Goal: Task Accomplishment & Management: Use online tool/utility

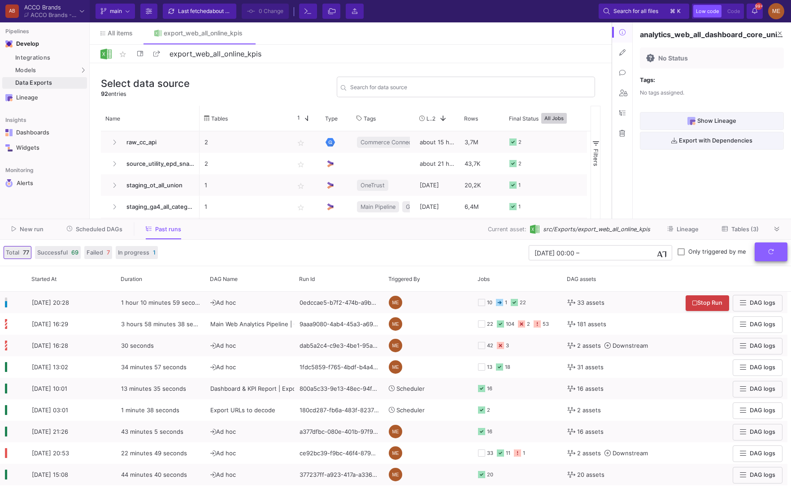
click at [776, 251] on button "submit" at bounding box center [771, 252] width 33 height 19
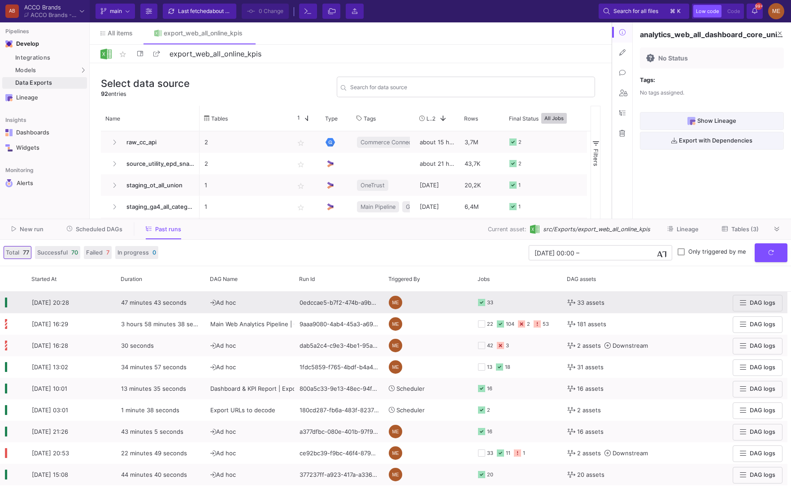
click at [316, 306] on div "0edccae5-b7f2-474b-a9b0-02ecfcf4c429" at bounding box center [339, 303] width 89 height 22
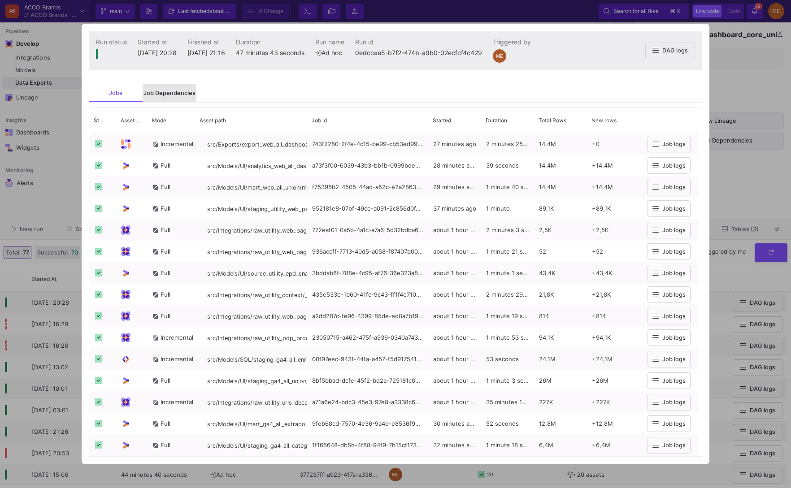
click at [178, 88] on div "Job Dependencies" at bounding box center [170, 93] width 54 height 18
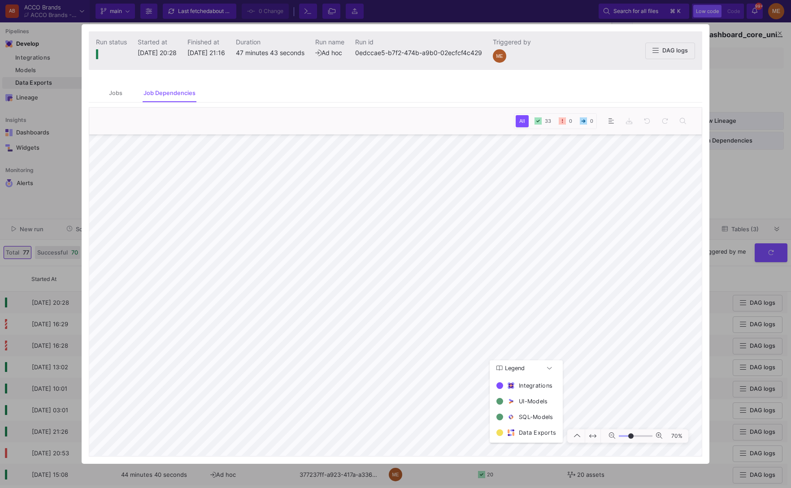
click at [763, 140] on div at bounding box center [395, 244] width 791 height 488
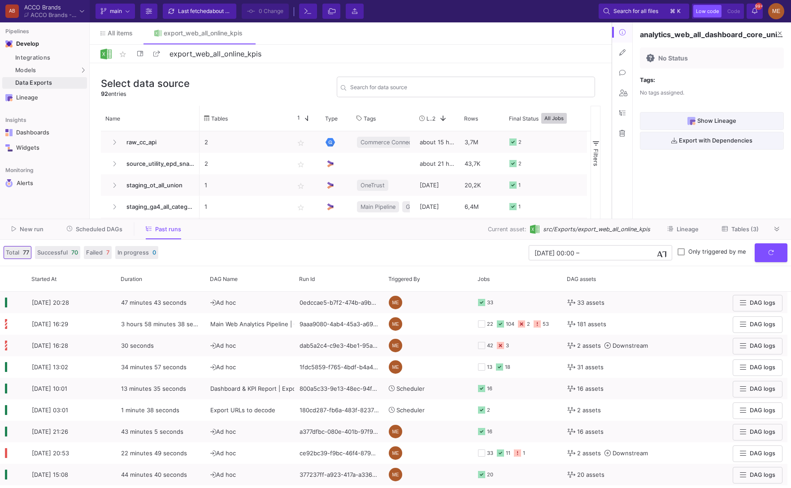
click at [13, 235] on button "New run" at bounding box center [27, 229] width 53 height 14
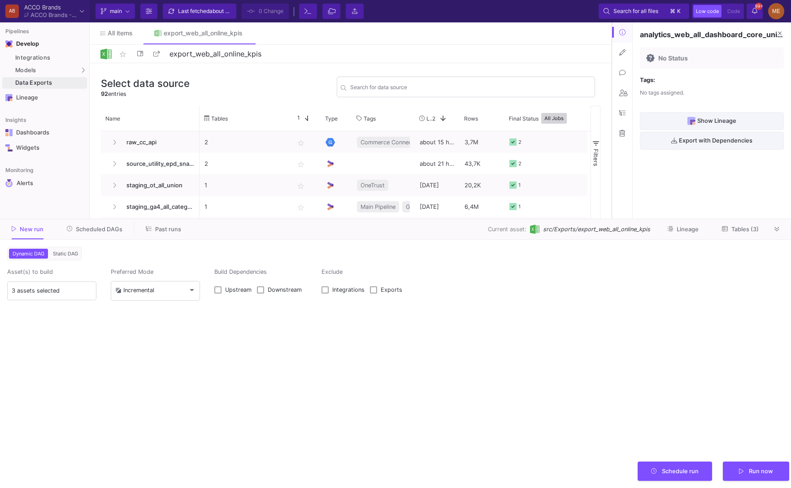
type input "0"
click at [77, 254] on span "Static DAG" at bounding box center [65, 254] width 29 height 6
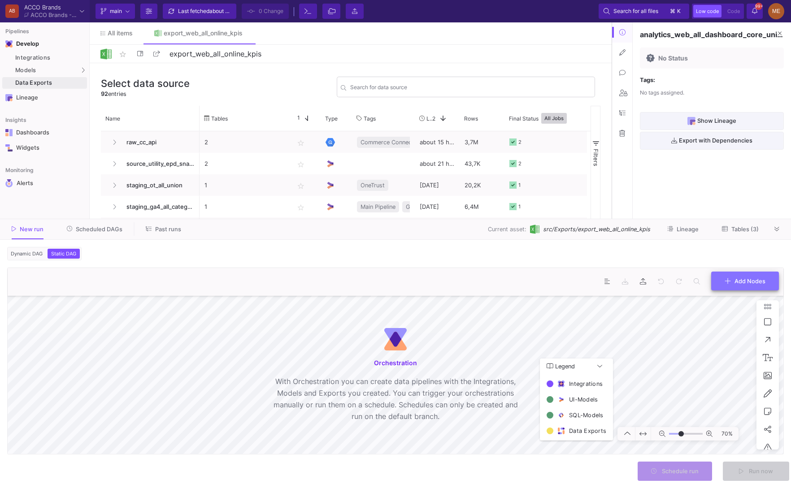
click at [711, 283] on button "Add Nodes" at bounding box center [745, 281] width 68 height 19
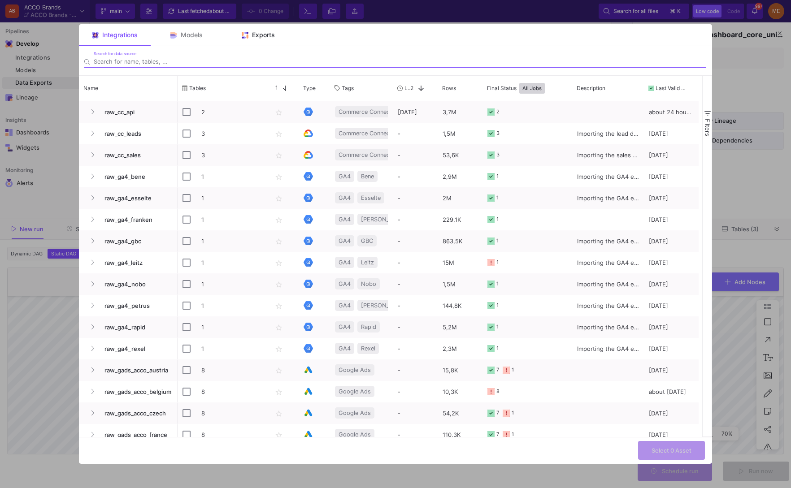
click at [244, 32] on img at bounding box center [245, 35] width 7 height 7
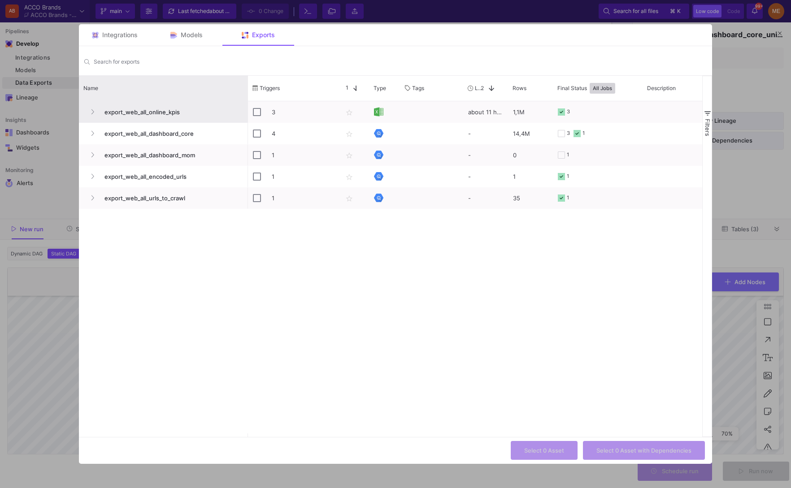
drag, startPoint x: 176, startPoint y: 92, endPoint x: 247, endPoint y: 117, distance: 75.2
click at [247, 117] on div "Name Triggers Star 1 Type" at bounding box center [390, 256] width 623 height 361
